Goal: Transaction & Acquisition: Download file/media

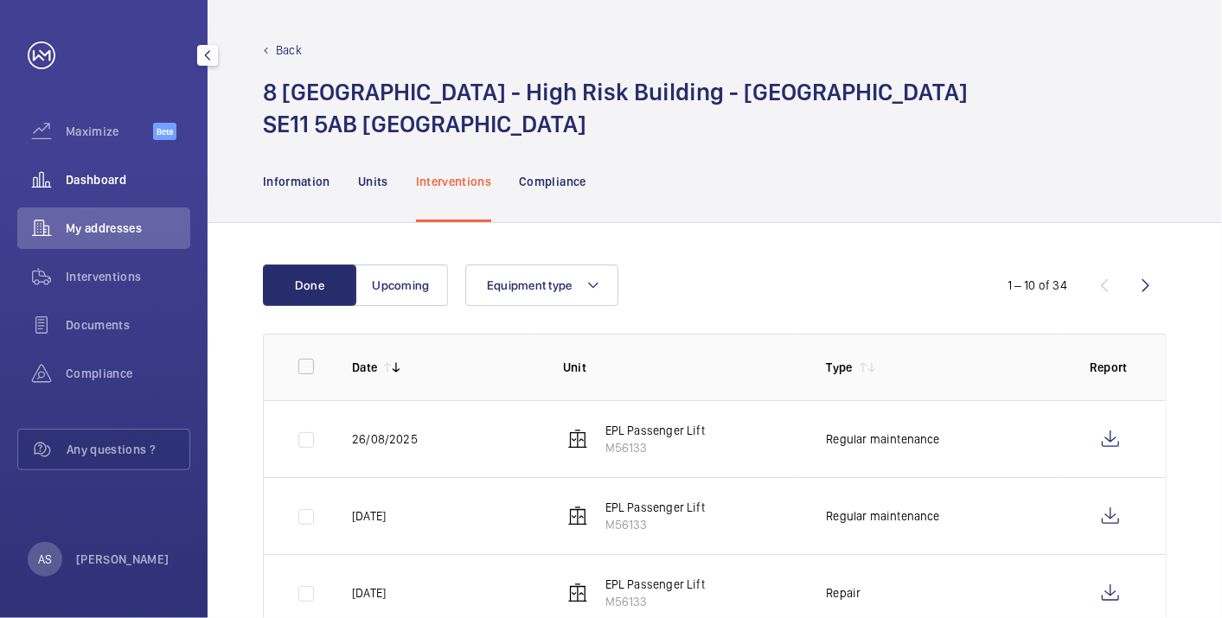
click at [135, 185] on span "Dashboard" at bounding box center [128, 179] width 125 height 17
click at [116, 191] on div "Dashboard" at bounding box center [103, 180] width 173 height 42
click at [99, 168] on div "Dashboard" at bounding box center [103, 180] width 173 height 42
click at [99, 176] on span "Dashboard" at bounding box center [128, 179] width 125 height 17
click at [110, 175] on span "Dashboard" at bounding box center [128, 179] width 125 height 17
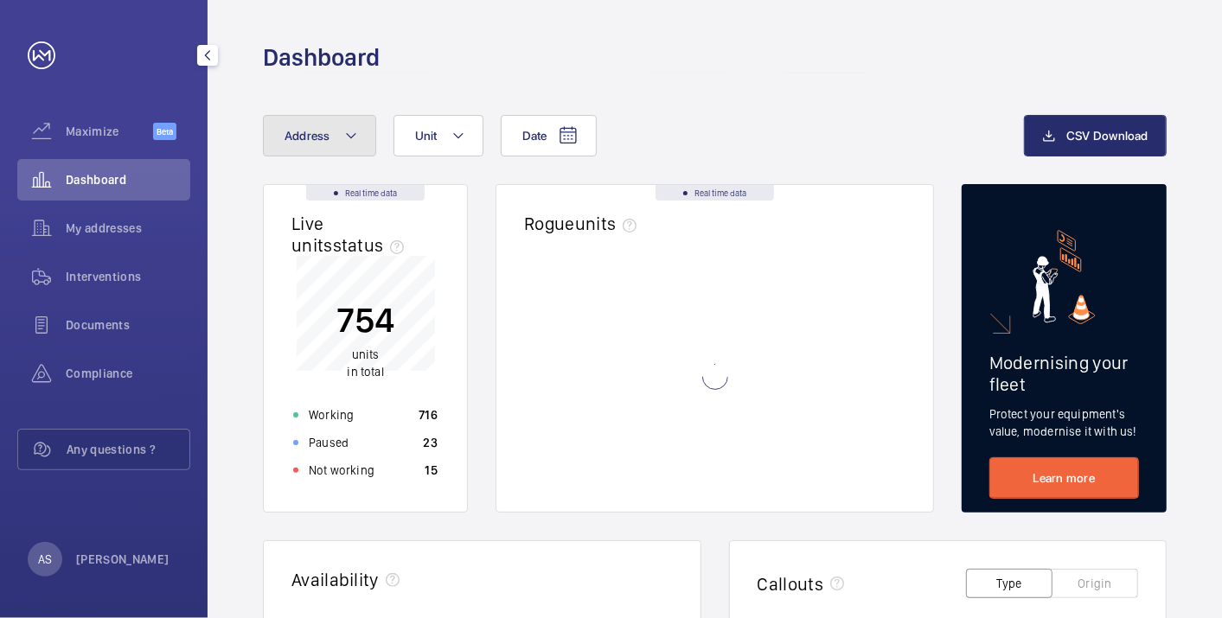
click at [320, 120] on button "Address" at bounding box center [319, 136] width 113 height 42
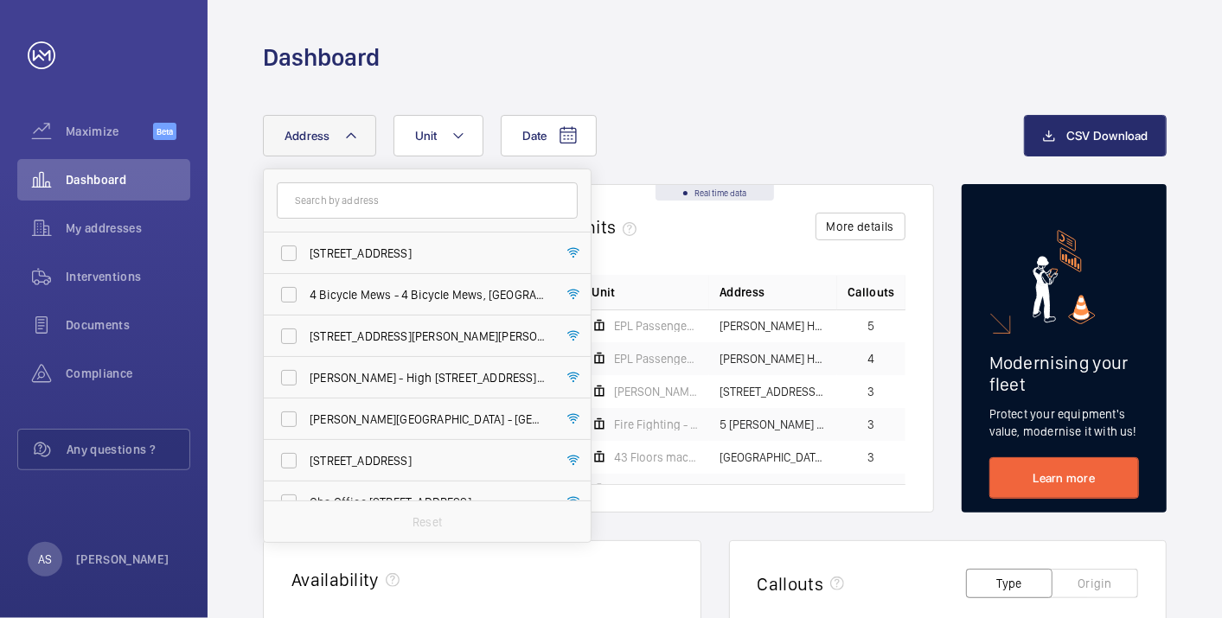
click at [387, 191] on input "text" at bounding box center [427, 200] width 301 height 36
type input "N001-PO-0186453"
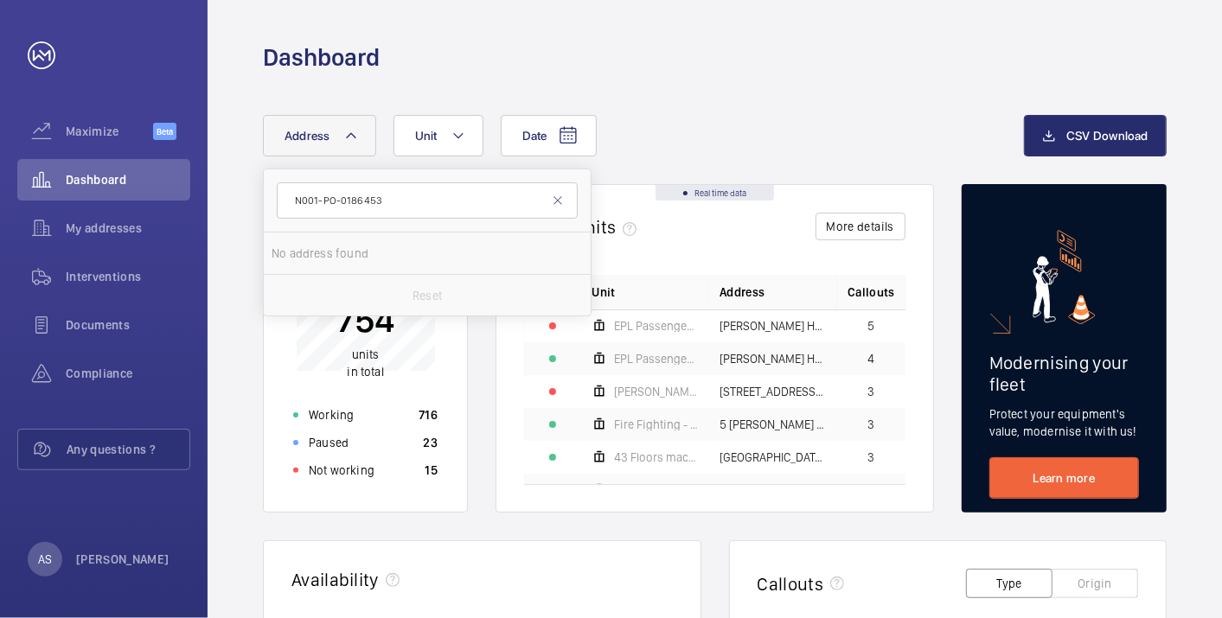
drag, startPoint x: 442, startPoint y: 201, endPoint x: 0, endPoint y: 149, distance: 444.9
click at [0, 165] on html "Your request has been sent. We will contact you soon. Maximize Beta Dashboard M…" at bounding box center [611, 309] width 1222 height 618
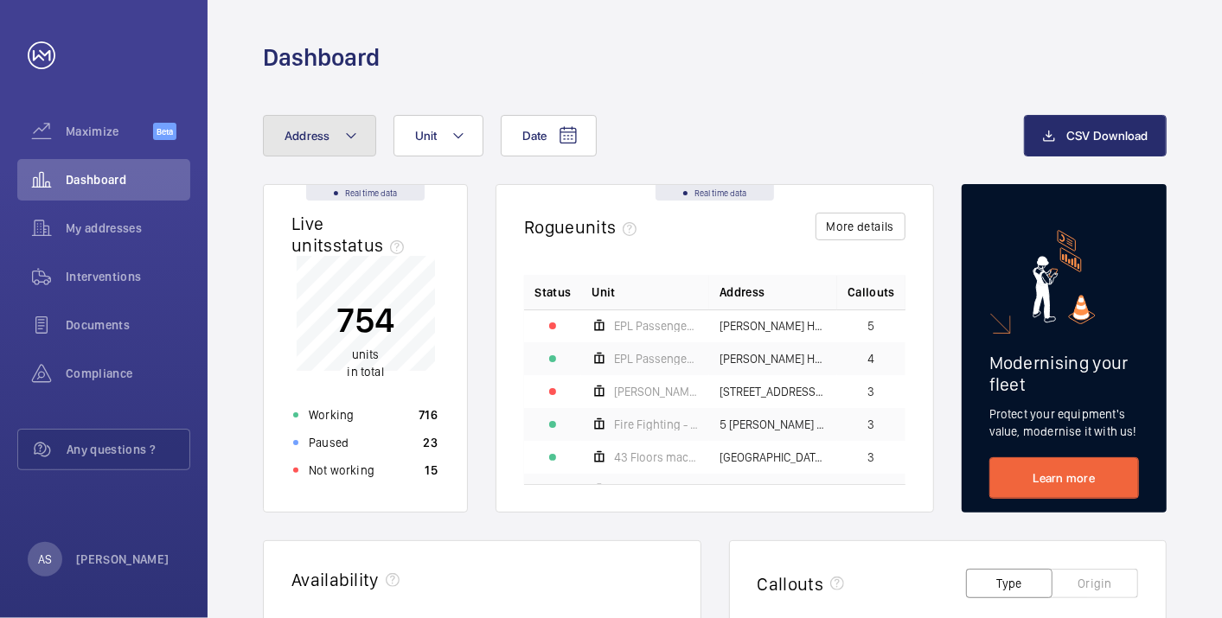
drag, startPoint x: 336, startPoint y: 133, endPoint x: 333, endPoint y: 143, distance: 9.9
click at [335, 132] on button "Address" at bounding box center [319, 136] width 113 height 42
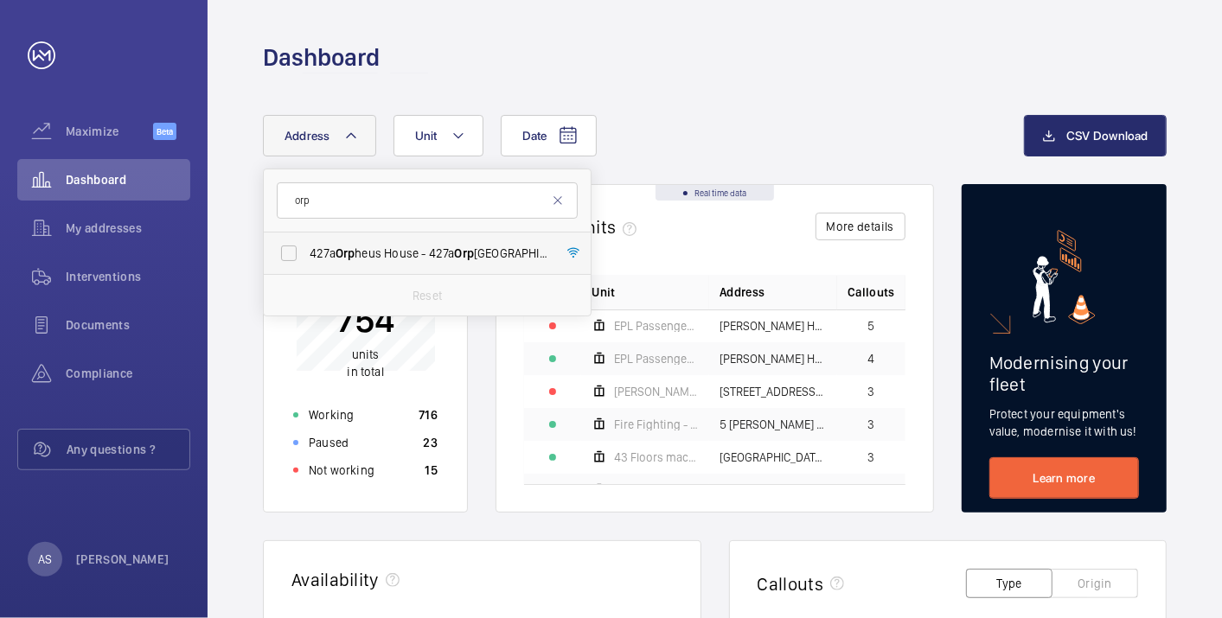
type input "orp"
click at [370, 242] on label "427a Orp heus House - 427a Orp heus House, LONDON W10 4SA" at bounding box center [414, 254] width 301 height 42
click at [306, 242] on input "427a Orp heus House - 427a Orp heus House, LONDON W10 4SA" at bounding box center [289, 253] width 35 height 35
checkbox input "true"
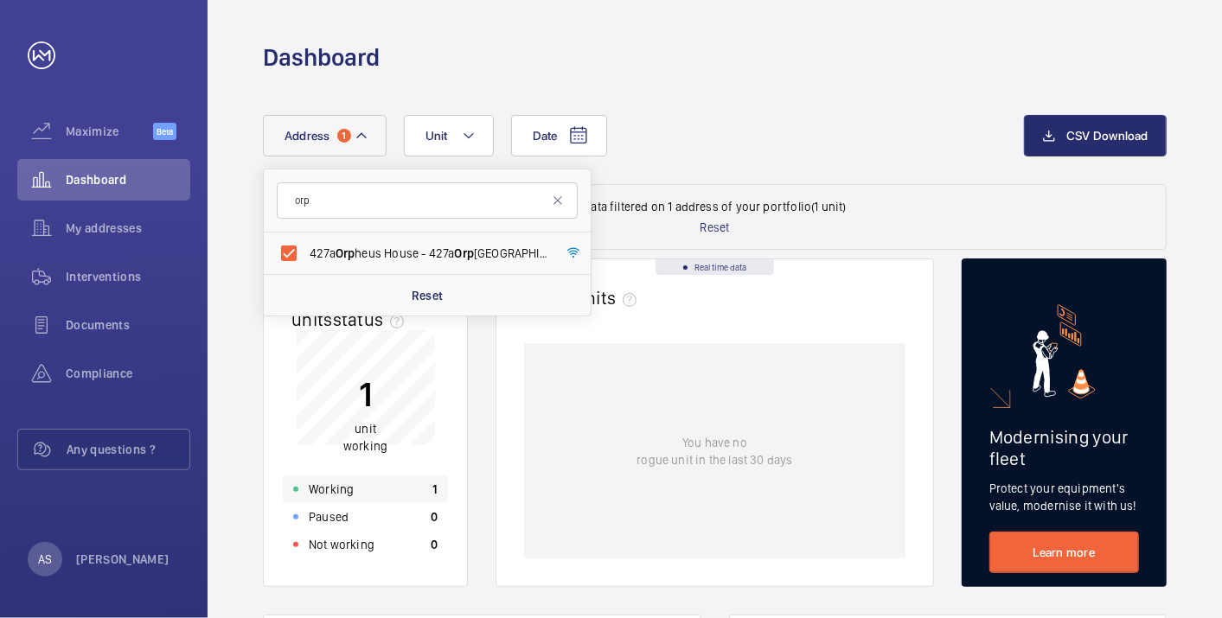
click at [416, 490] on div "Working 1" at bounding box center [365, 490] width 165 height 28
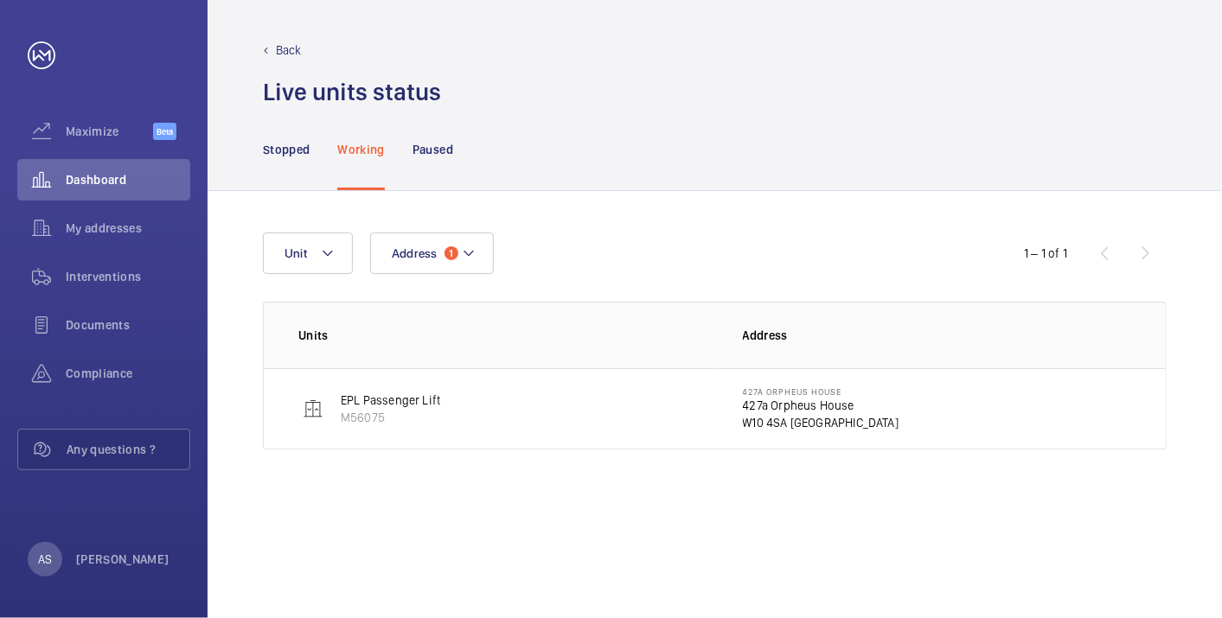
click at [726, 443] on td "427a Orpheus House 427a Orpheus House W10 4SA LONDON" at bounding box center [940, 408] width 451 height 81
click at [751, 412] on p "427a Orpheus House" at bounding box center [821, 405] width 157 height 17
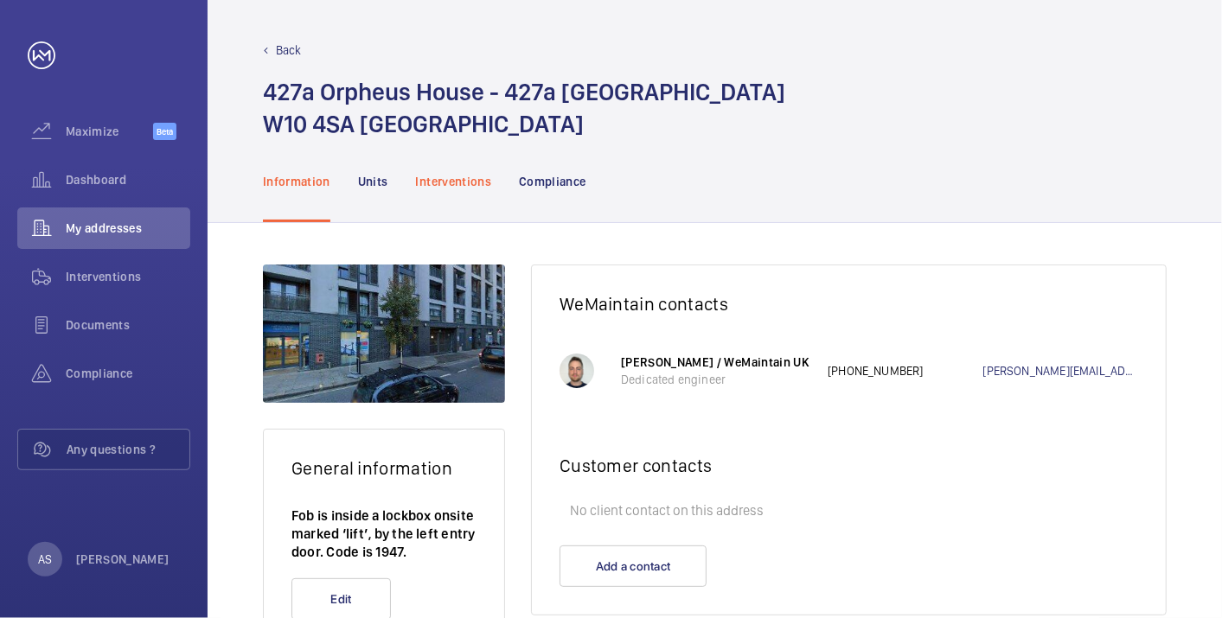
click at [464, 190] on div "Interventions" at bounding box center [454, 181] width 76 height 82
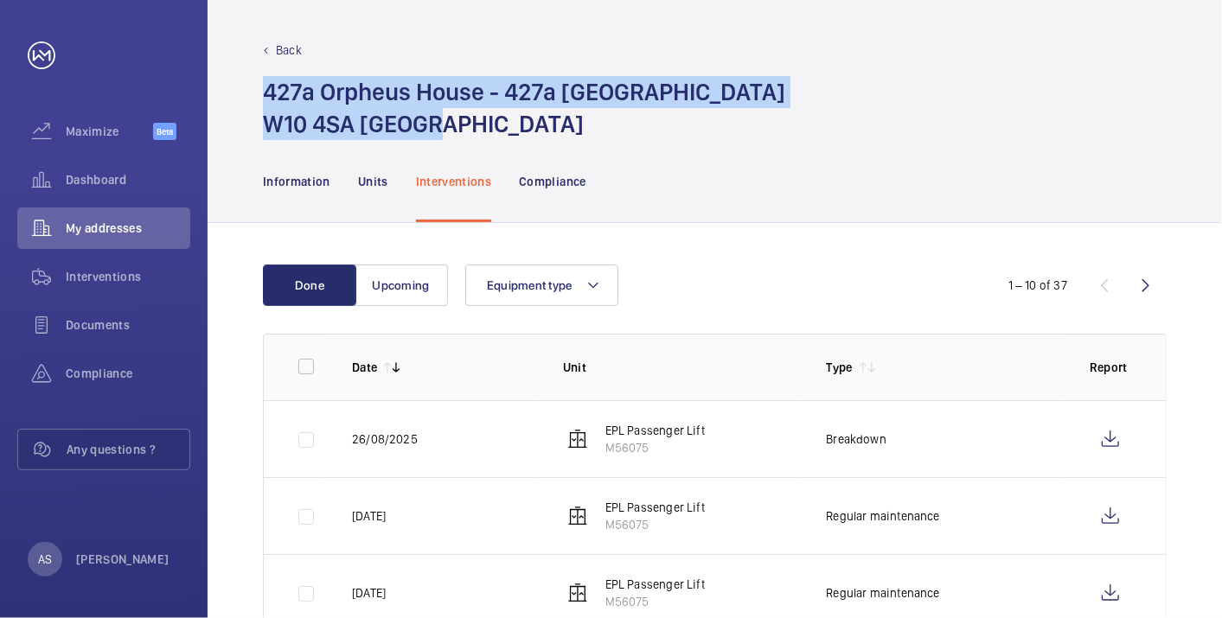
drag, startPoint x: 266, startPoint y: 84, endPoint x: 444, endPoint y: 121, distance: 181.1
click at [444, 121] on h1 "427a Orpheus House - 427a Orpheus House W10 4SA London" at bounding box center [524, 108] width 522 height 64
copy h1 "427a Orpheus House - 427a Orpheus House W10 4SA London"
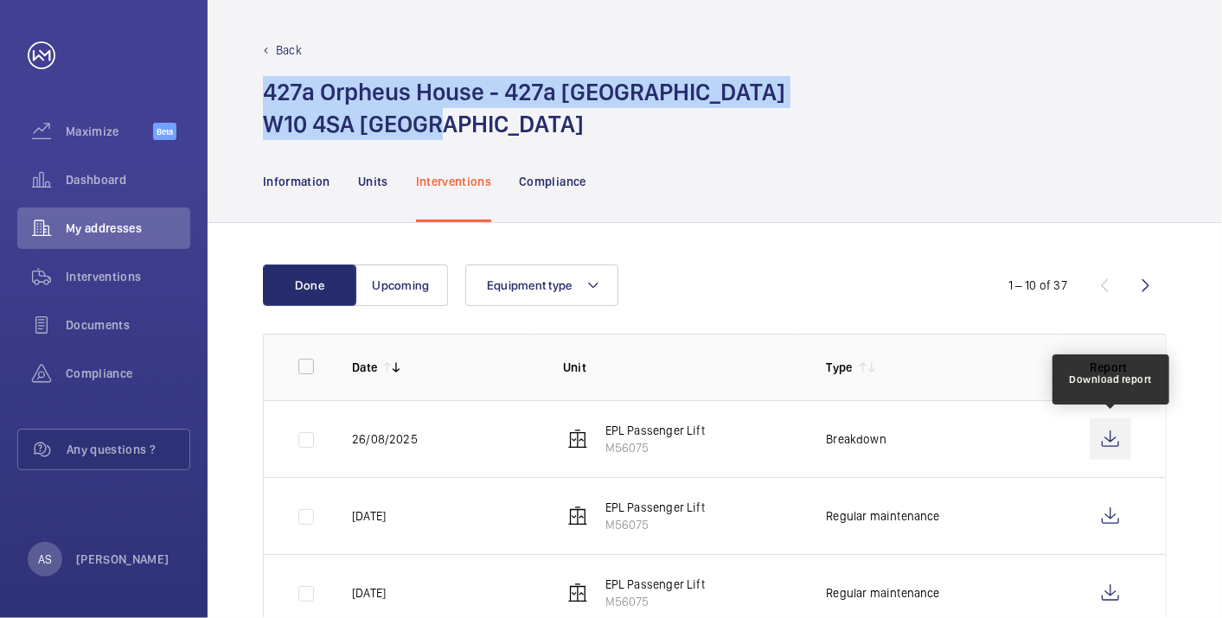
click at [1114, 438] on wm-front-icon-button at bounding box center [1111, 440] width 42 height 42
